Goal: Ask a question

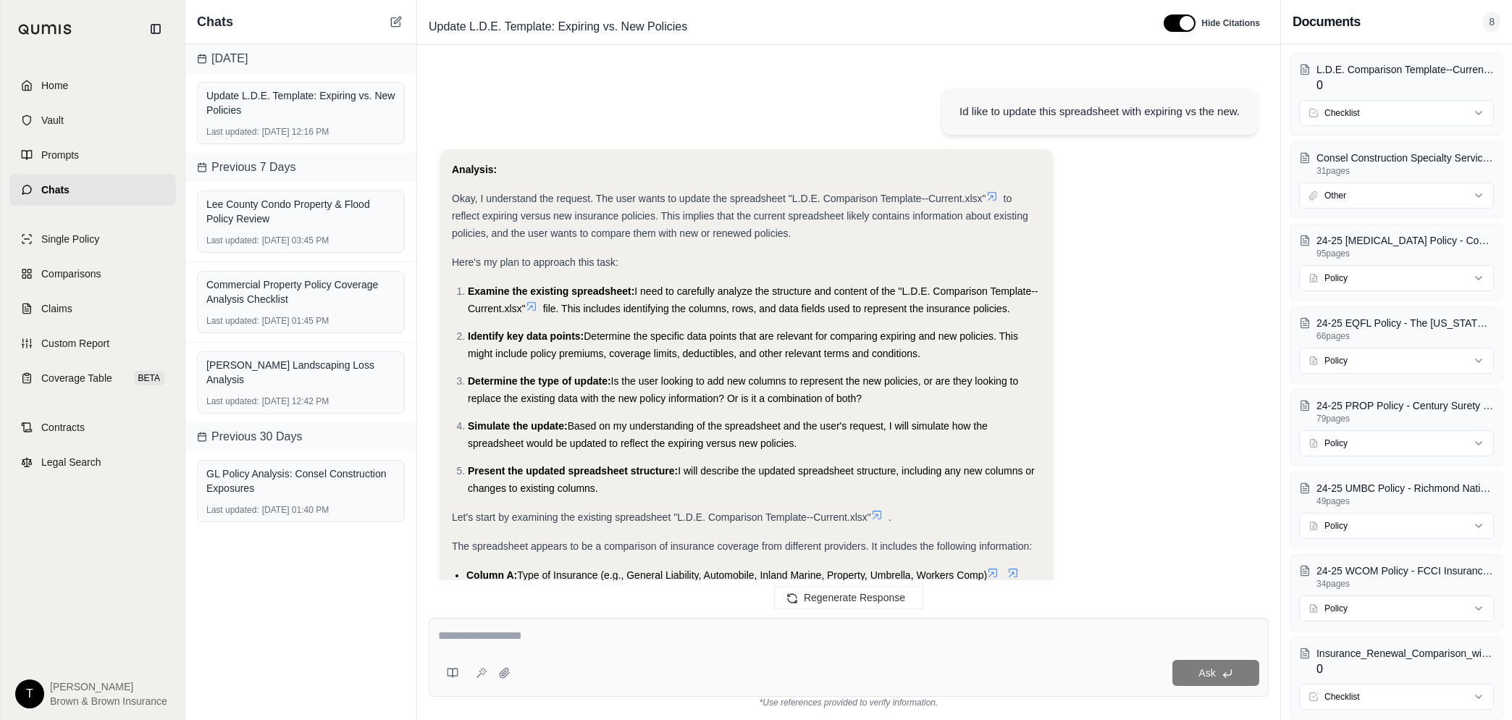
scroll to position [8, 0]
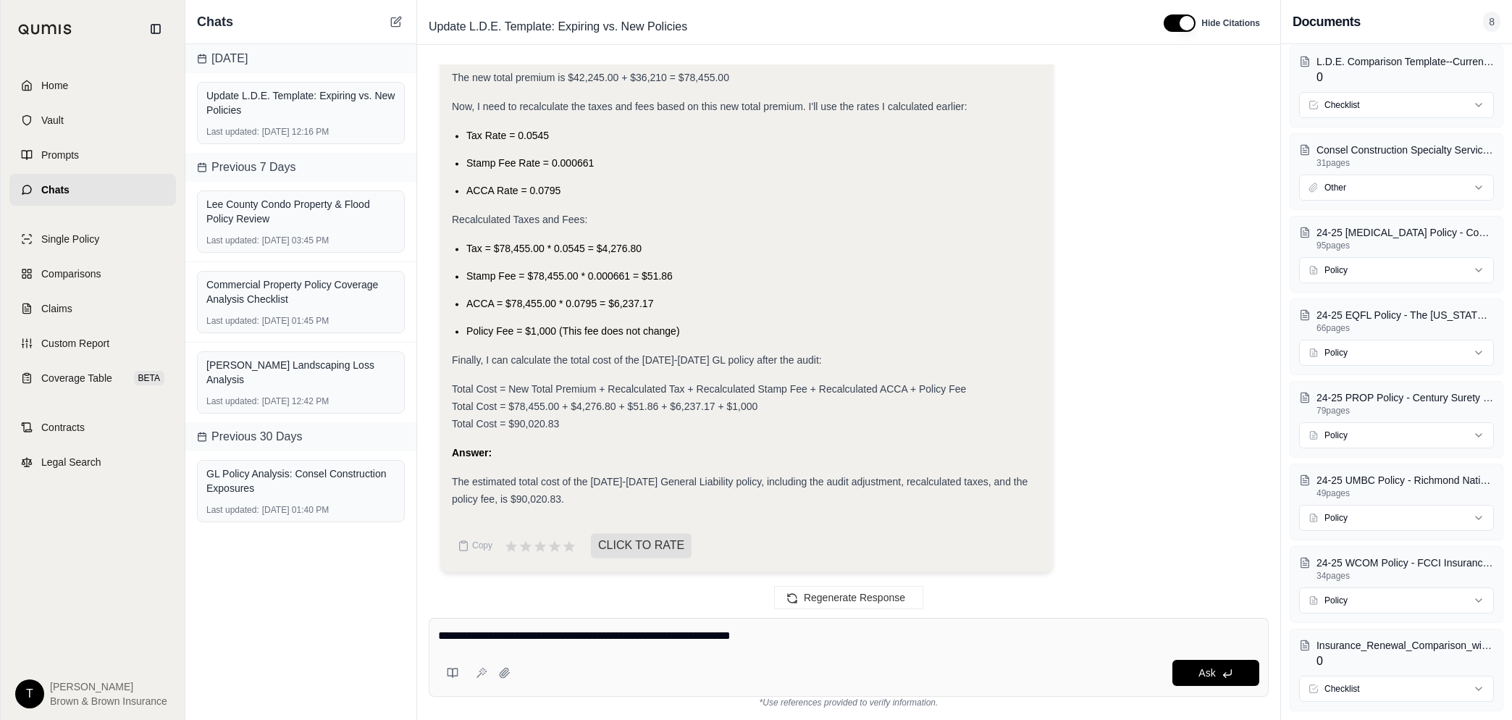
type textarea "**********"
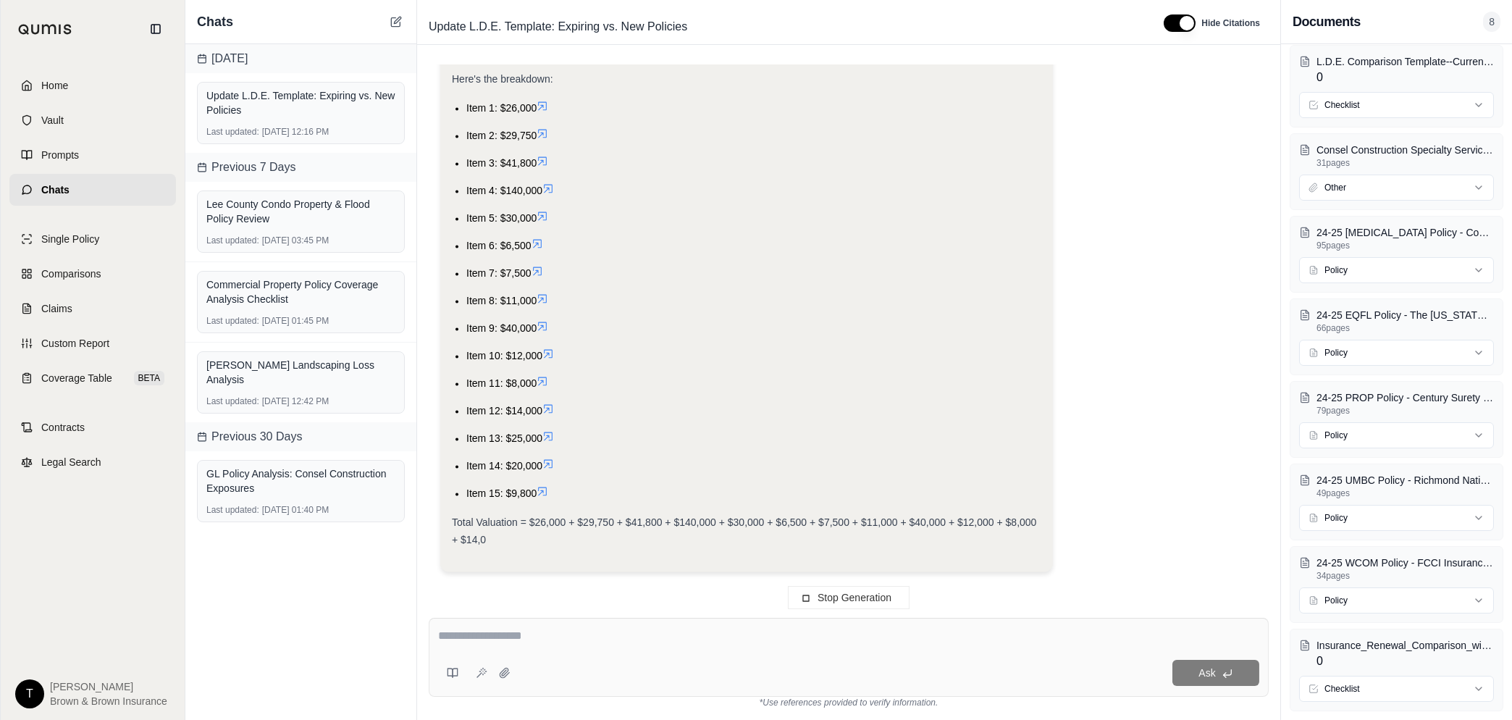
scroll to position [18327, 0]
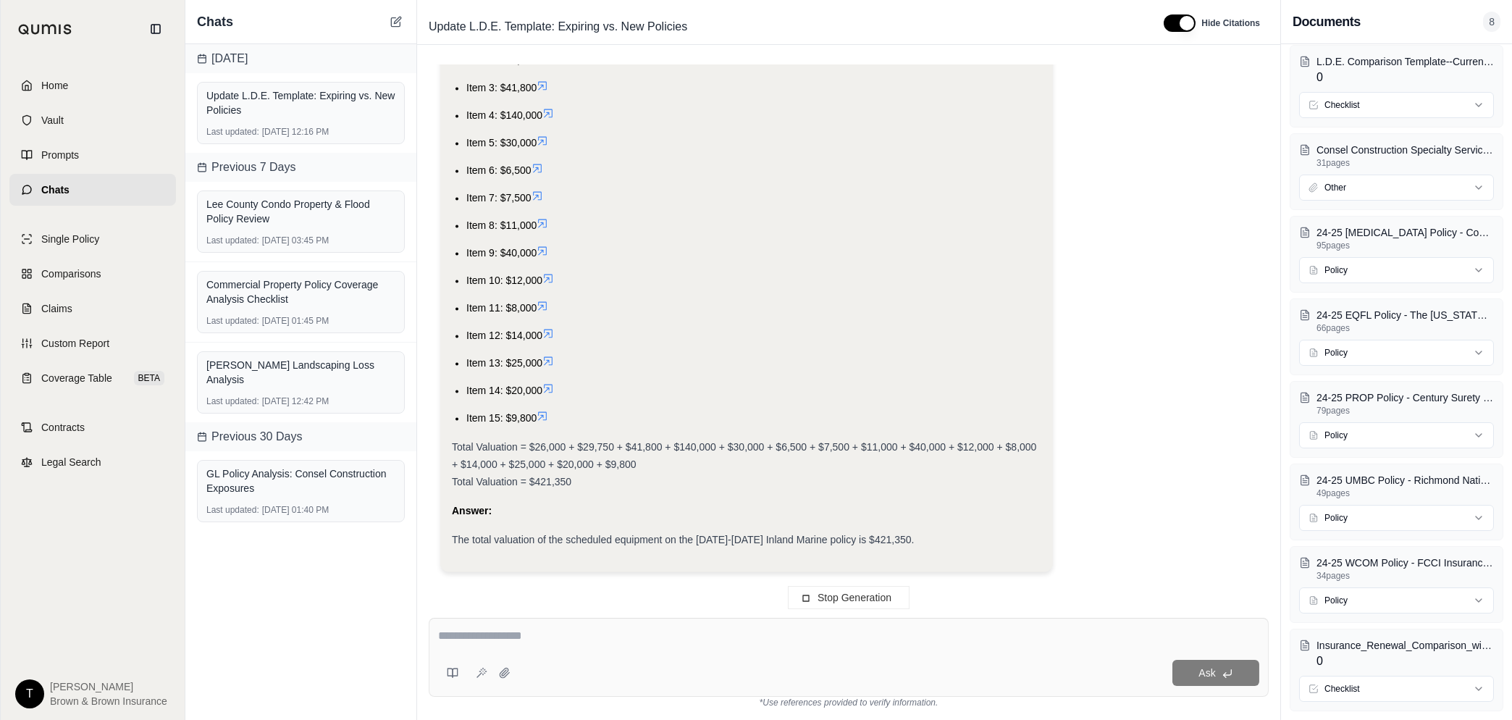
click at [771, 548] on div "The total valuation of the scheduled equipment on the [DATE]-[DATE] Inland Mari…" at bounding box center [746, 539] width 589 height 17
drag, startPoint x: 856, startPoint y: 536, endPoint x: 901, endPoint y: 537, distance: 44.9
click at [901, 537] on div "The total valuation of the scheduled equipment on the [DATE]-[DATE] Inland Mari…" at bounding box center [746, 539] width 589 height 17
click at [898, 542] on div "The total valuation of the scheduled equipment on the [DATE]-[DATE] Inland Mari…" at bounding box center [746, 539] width 589 height 17
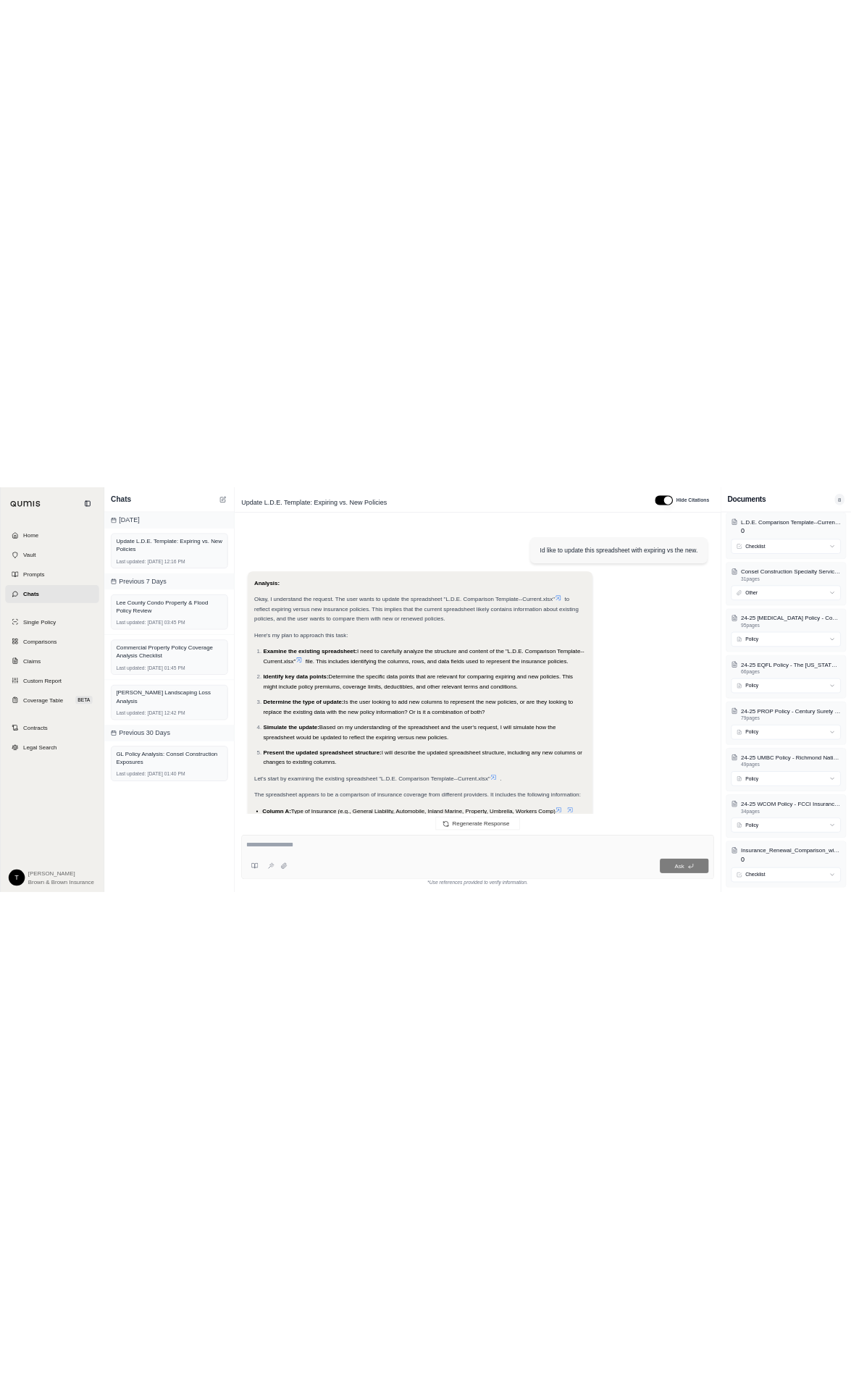
scroll to position [18814, 0]
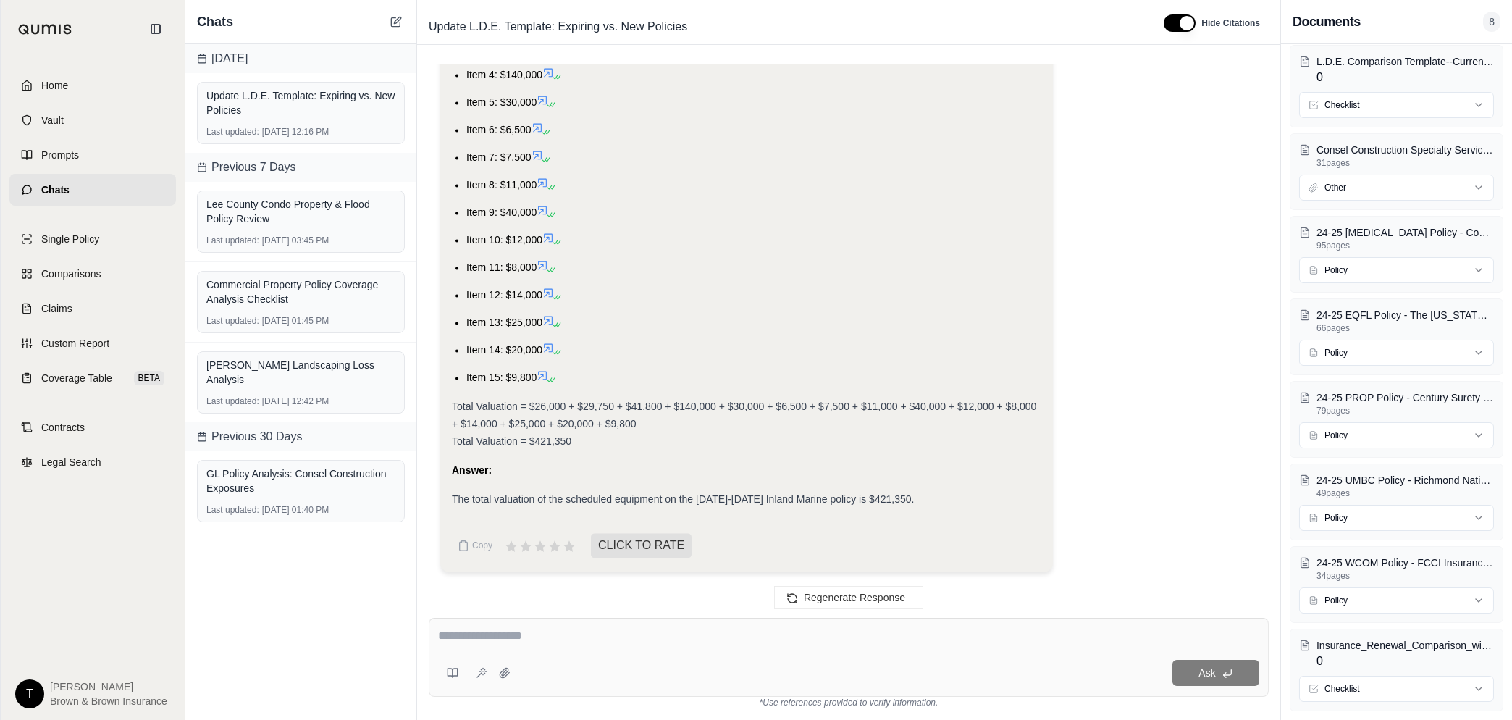
drag, startPoint x: 827, startPoint y: 523, endPoint x: 839, endPoint y: 507, distance: 20.1
click at [828, 522] on div "Analysis: The user wants to know the total valuation of the equipment listed on…" at bounding box center [746, 130] width 589 height 859
click at [856, 500] on span "The total valuation of the scheduled equipment on the [DATE]-[DATE] Inland Mari…" at bounding box center [683, 499] width 462 height 12
drag, startPoint x: 852, startPoint y: 500, endPoint x: 891, endPoint y: 498, distance: 38.4
click at [891, 498] on span "The total valuation of the scheduled equipment on the [DATE]-[DATE] Inland Mari…" at bounding box center [683, 499] width 462 height 12
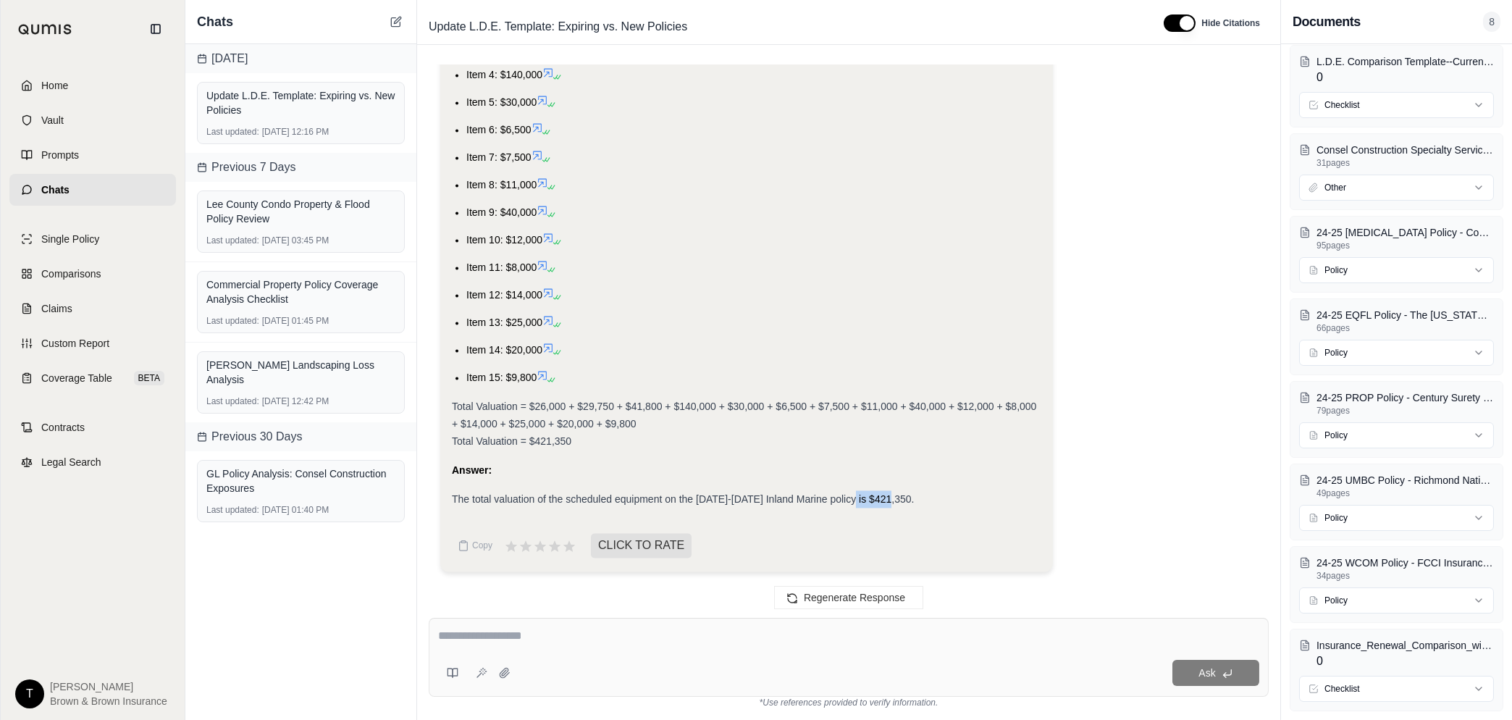
drag, startPoint x: 891, startPoint y: 498, endPoint x: 863, endPoint y: 500, distance: 28.3
copy span "$421,350"
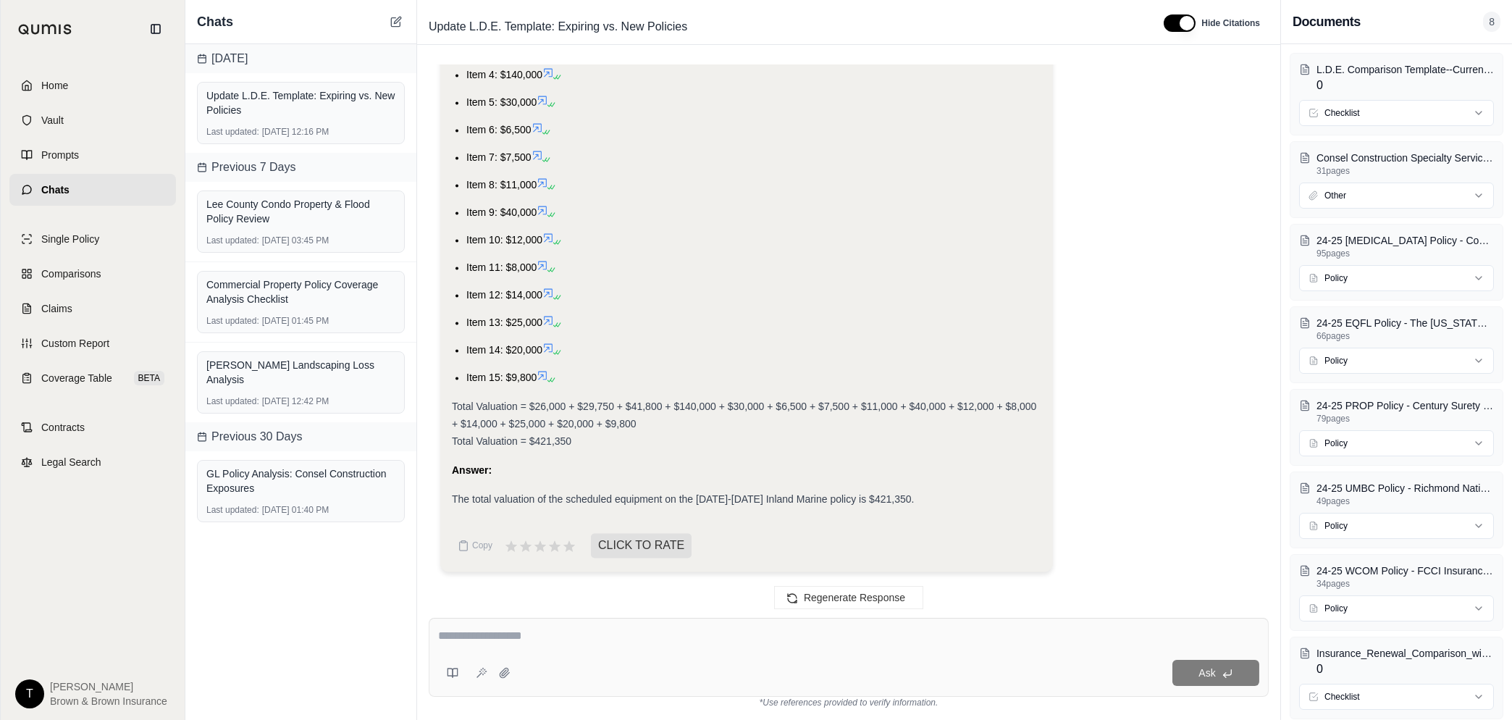
click at [721, 641] on textarea at bounding box center [848, 635] width 821 height 17
type textarea "*"
type textarea "**********"
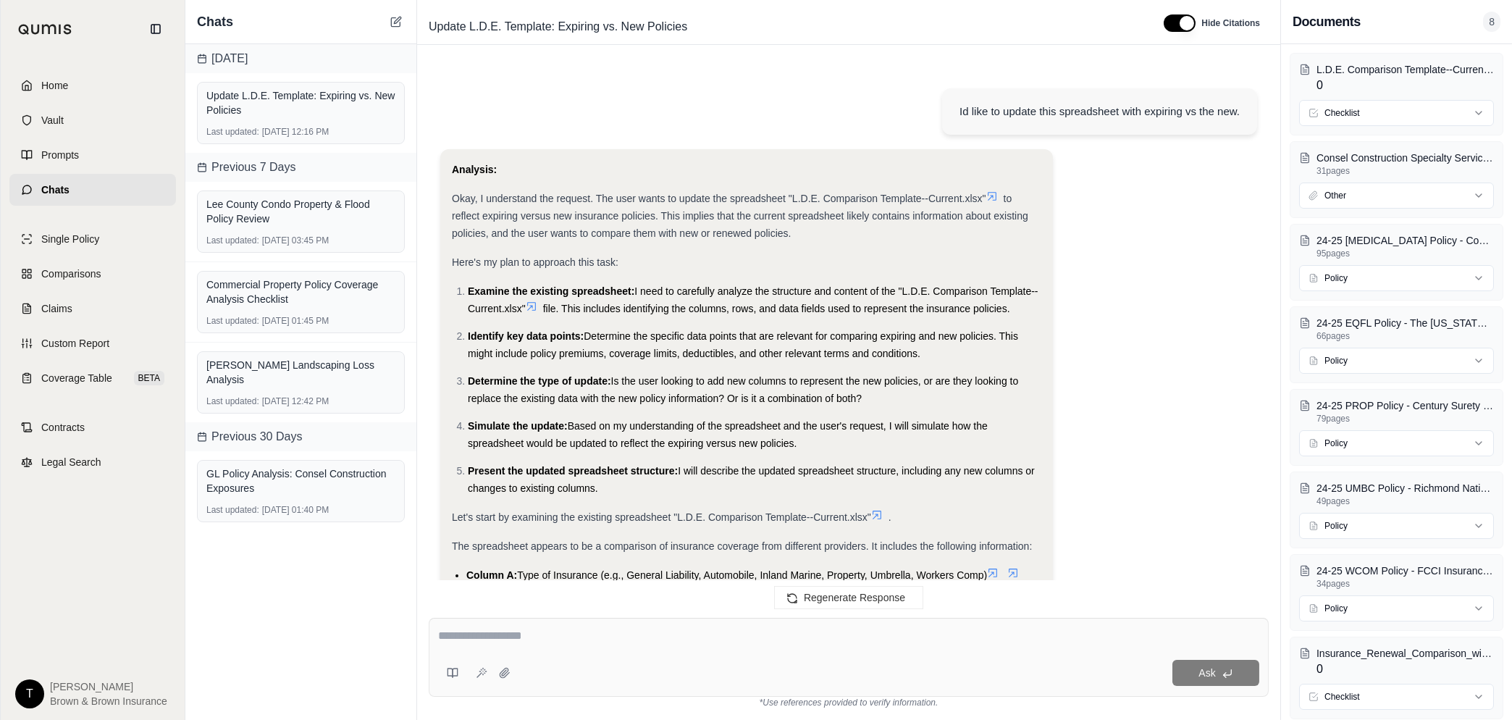
scroll to position [19450, 0]
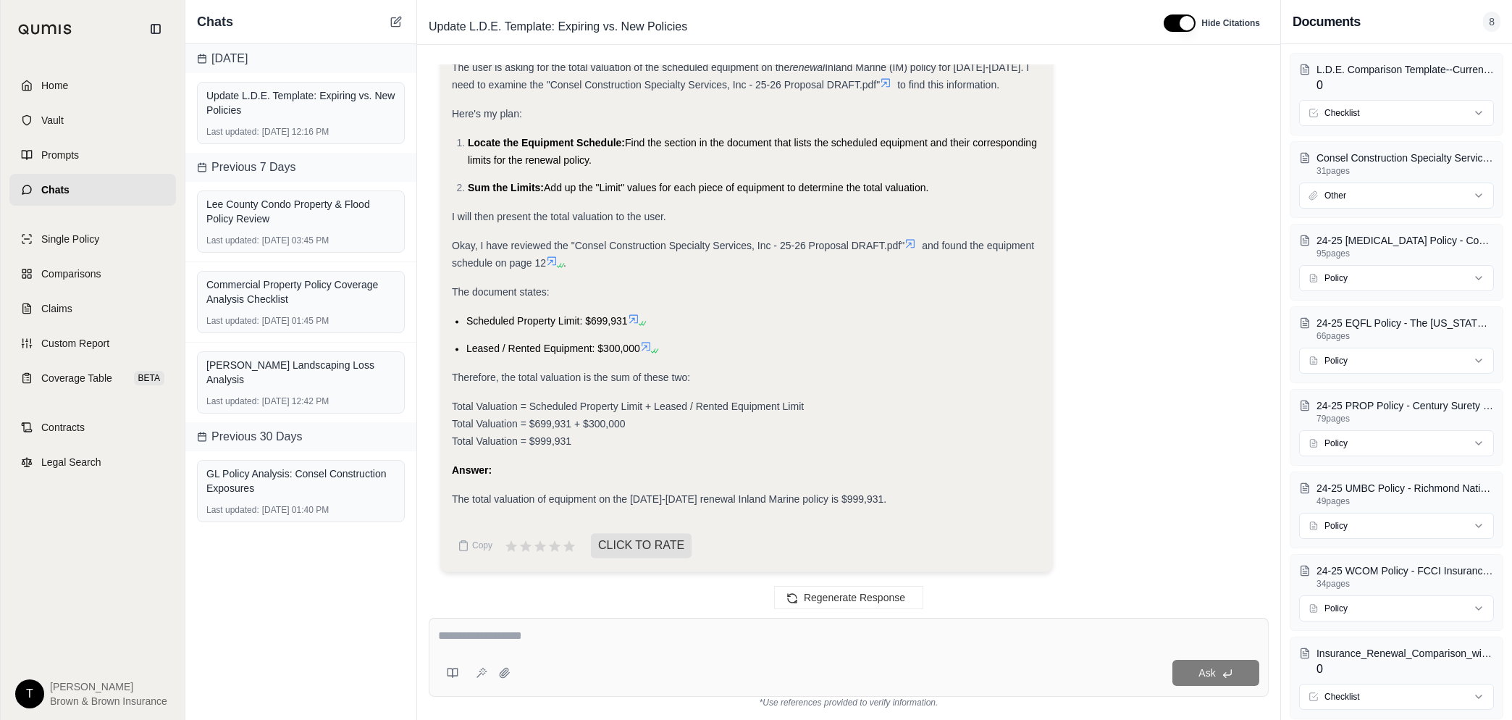
click at [460, 634] on textarea at bounding box center [848, 635] width 821 height 17
type textarea "**********"
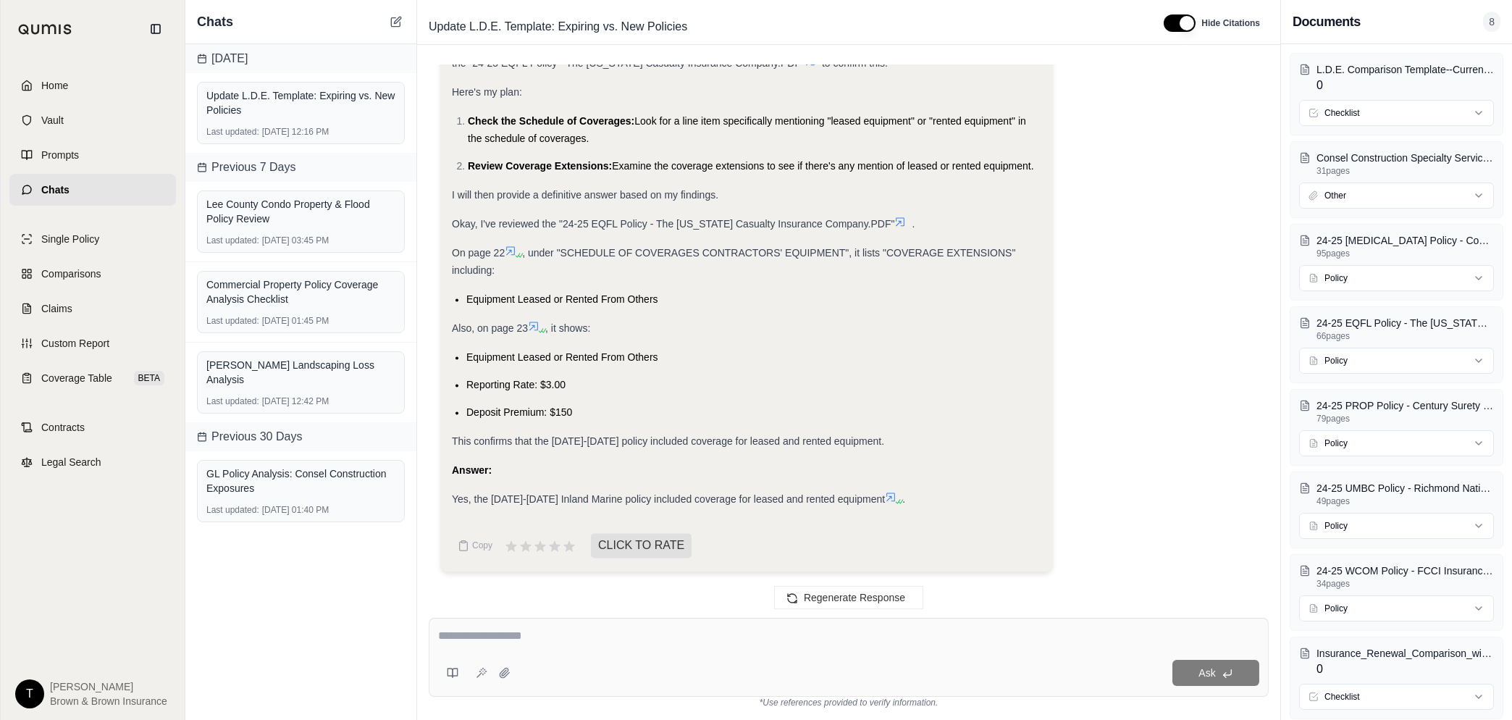
scroll to position [20109, 0]
click at [490, 629] on textarea at bounding box center [848, 635] width 821 height 17
type textarea "**********"
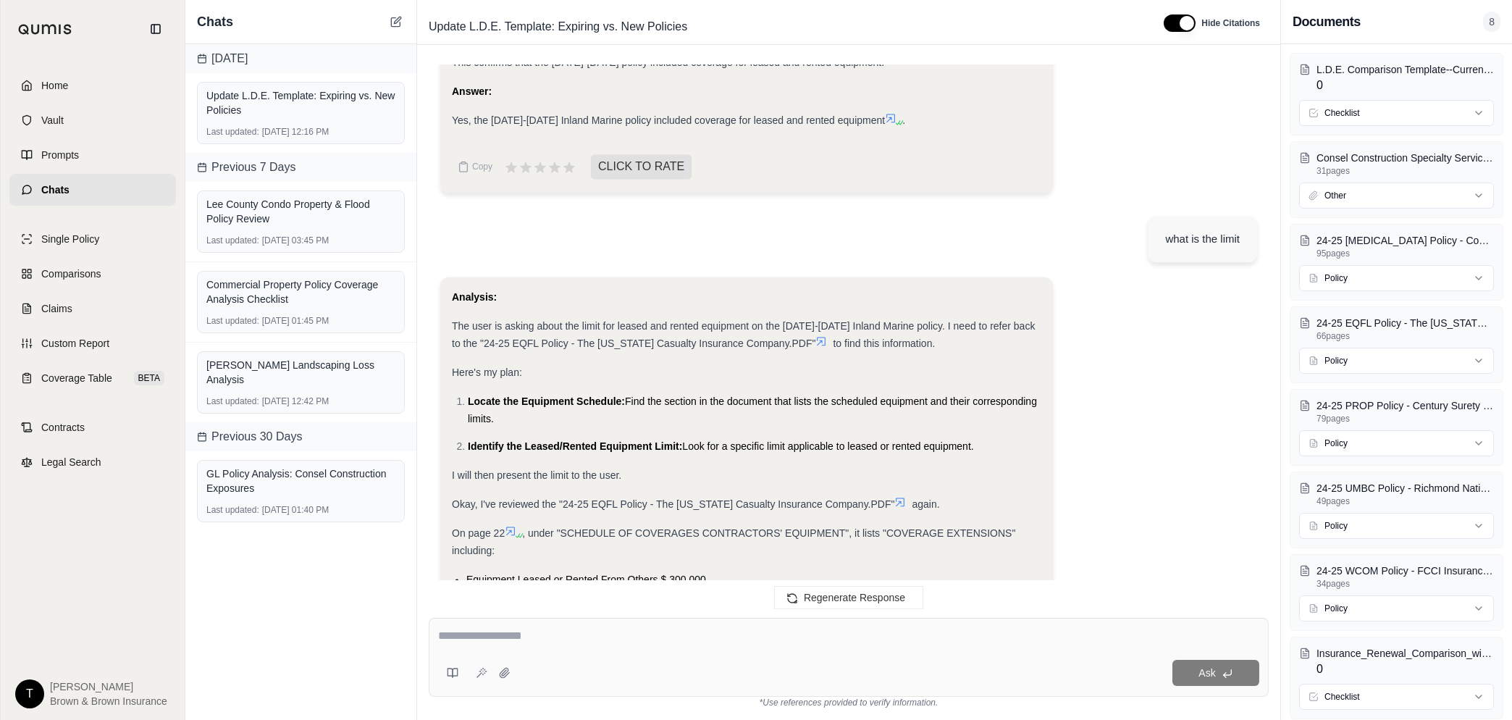
scroll to position [20654, 0]
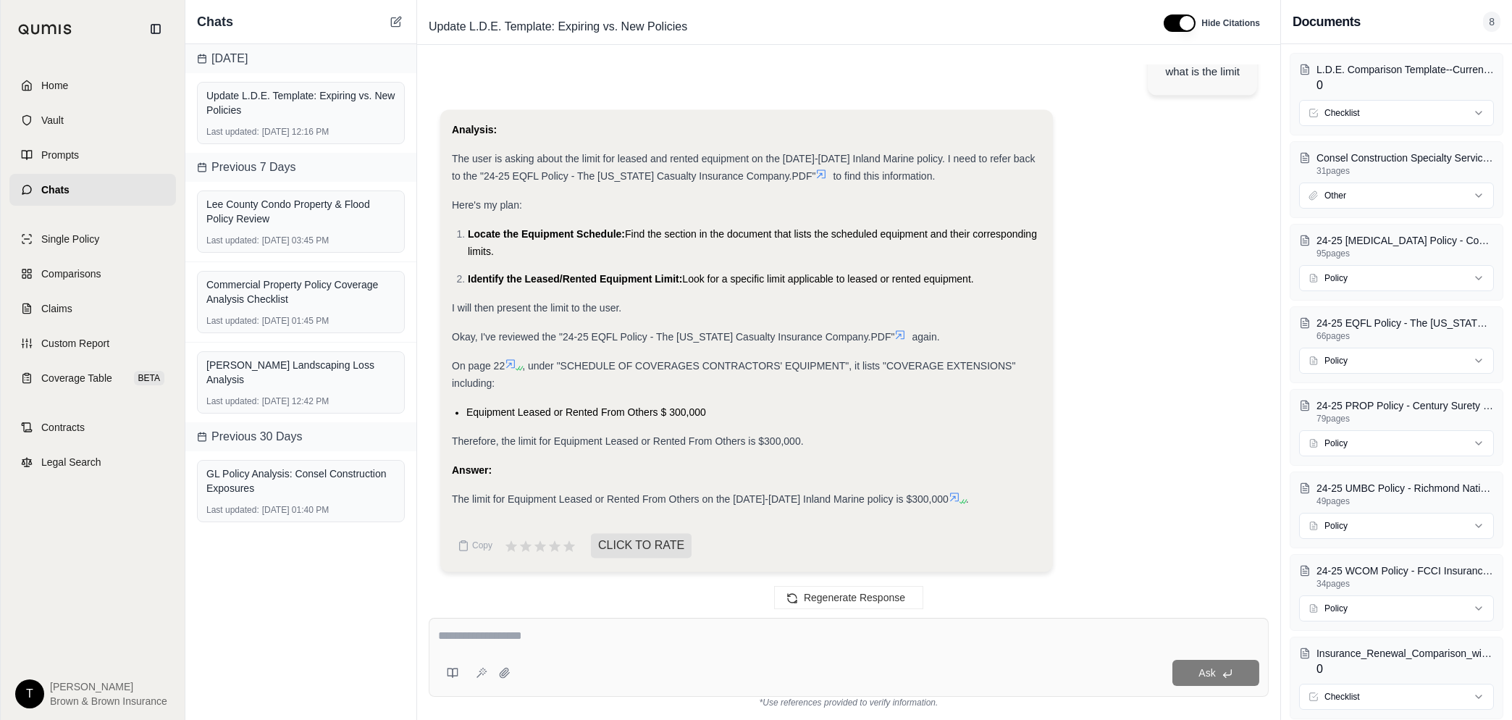
click at [571, 634] on textarea at bounding box center [848, 635] width 821 height 17
type textarea "*"
type textarea "**********"
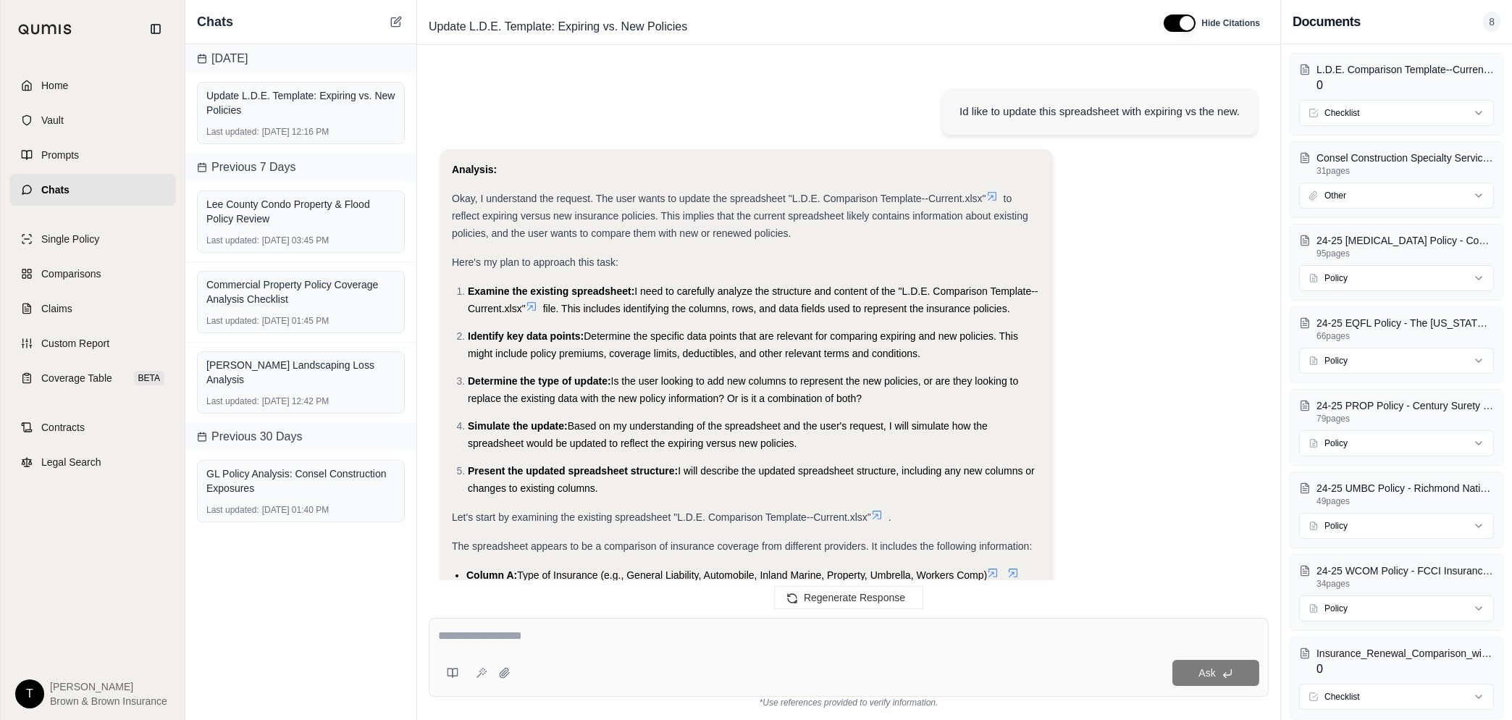
scroll to position [21237, 0]
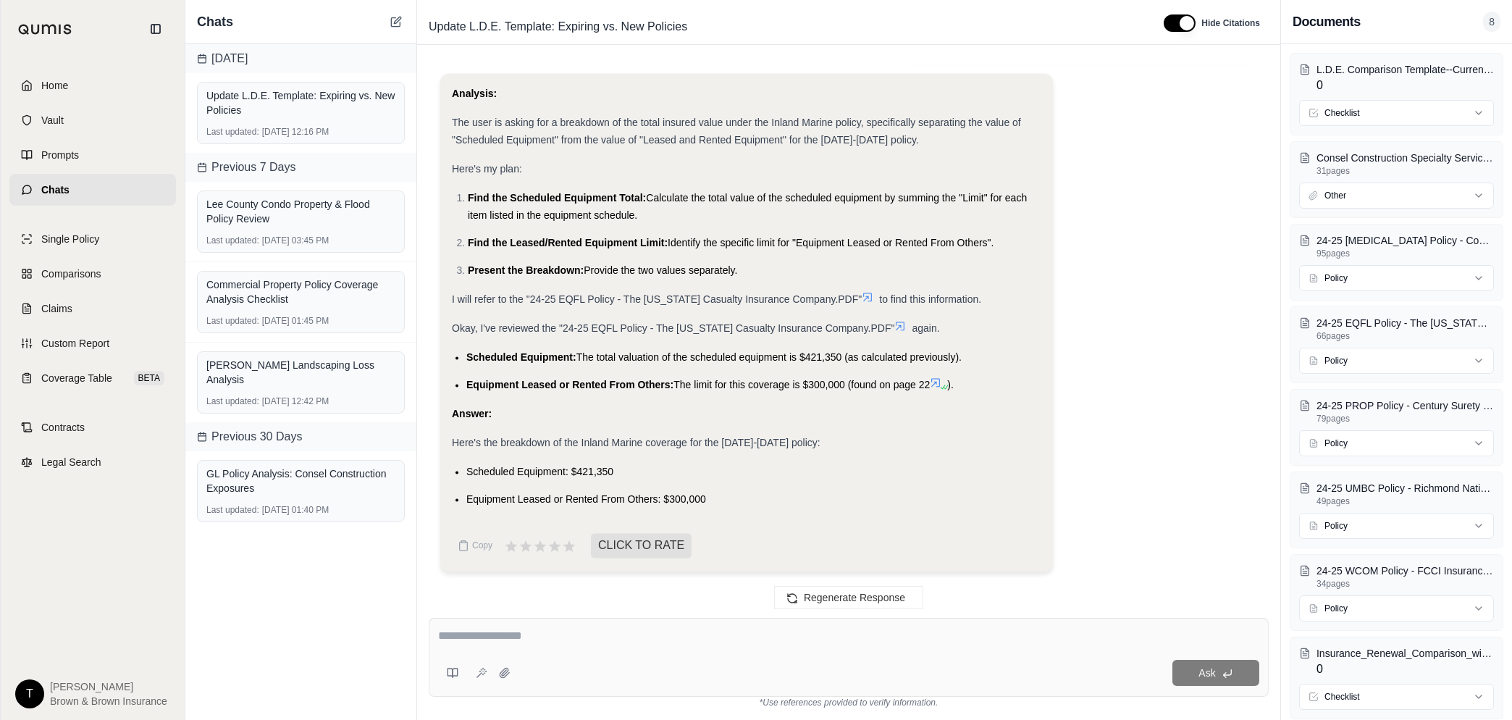
click at [576, 638] on textarea at bounding box center [848, 635] width 821 height 17
type textarea "**********"
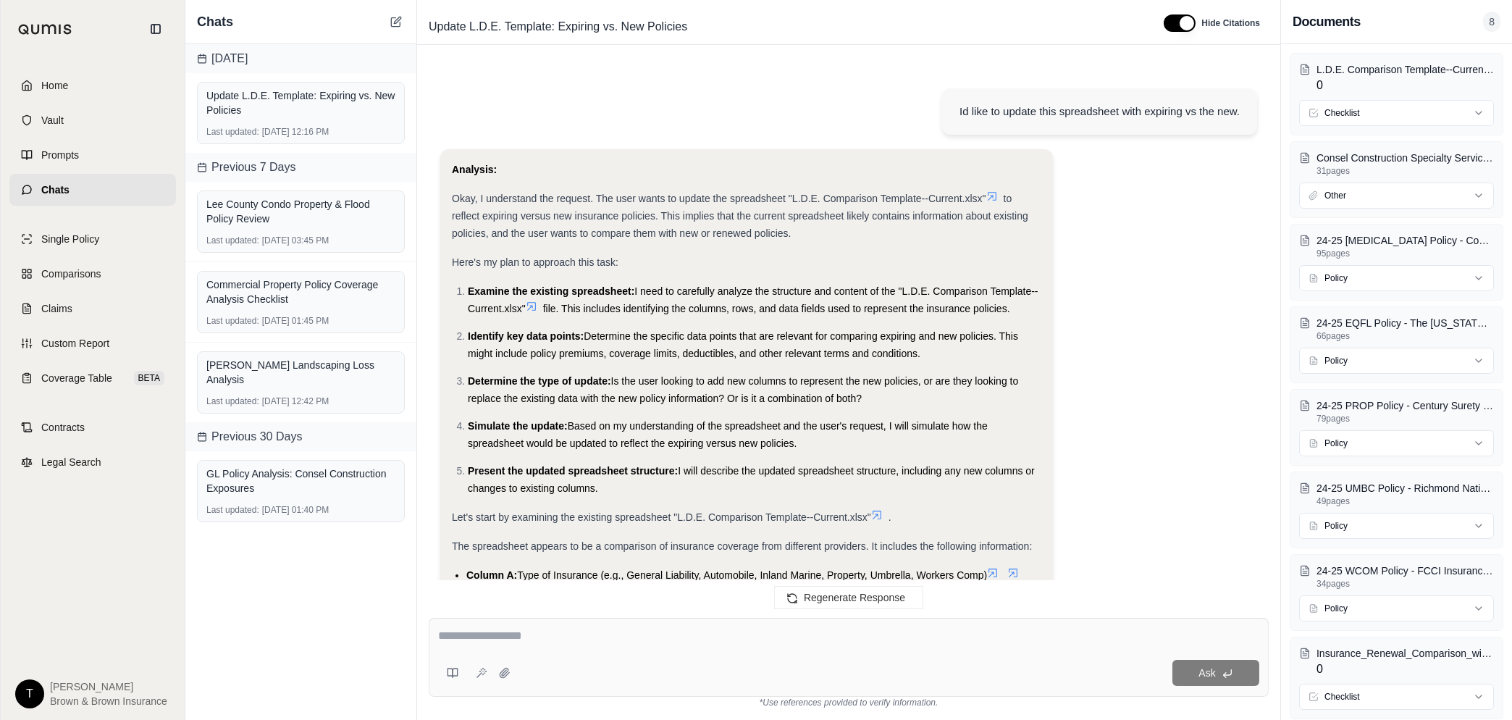
scroll to position [21809, 0]
